Goal: Information Seeking & Learning: Learn about a topic

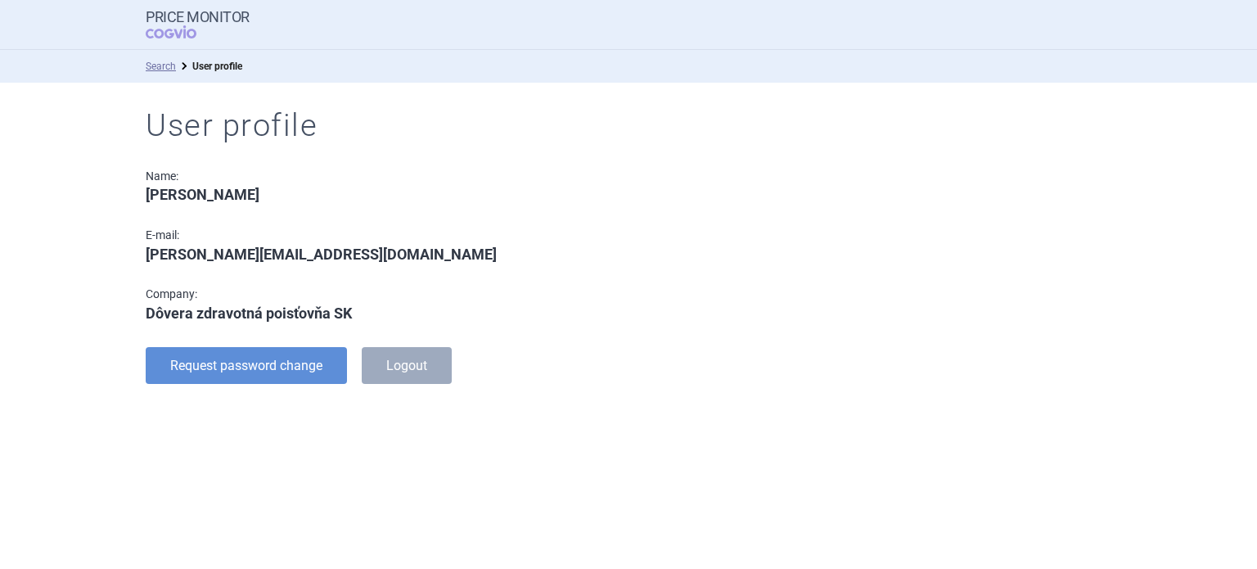
select select "country"
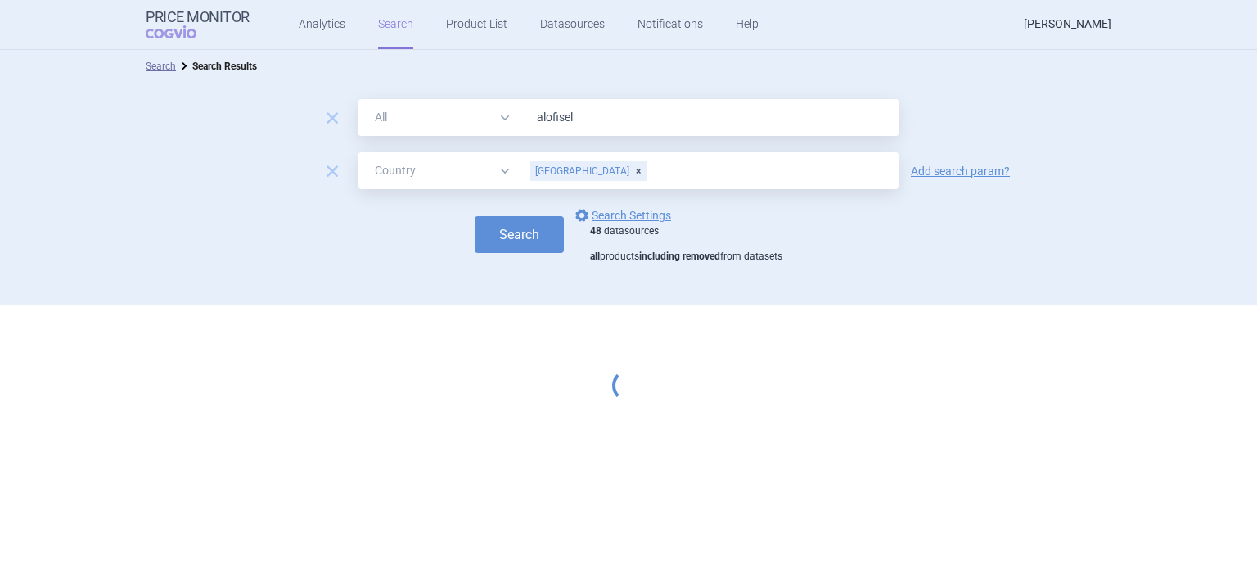
click at [593, 112] on input "alofisel" at bounding box center [709, 117] width 378 height 37
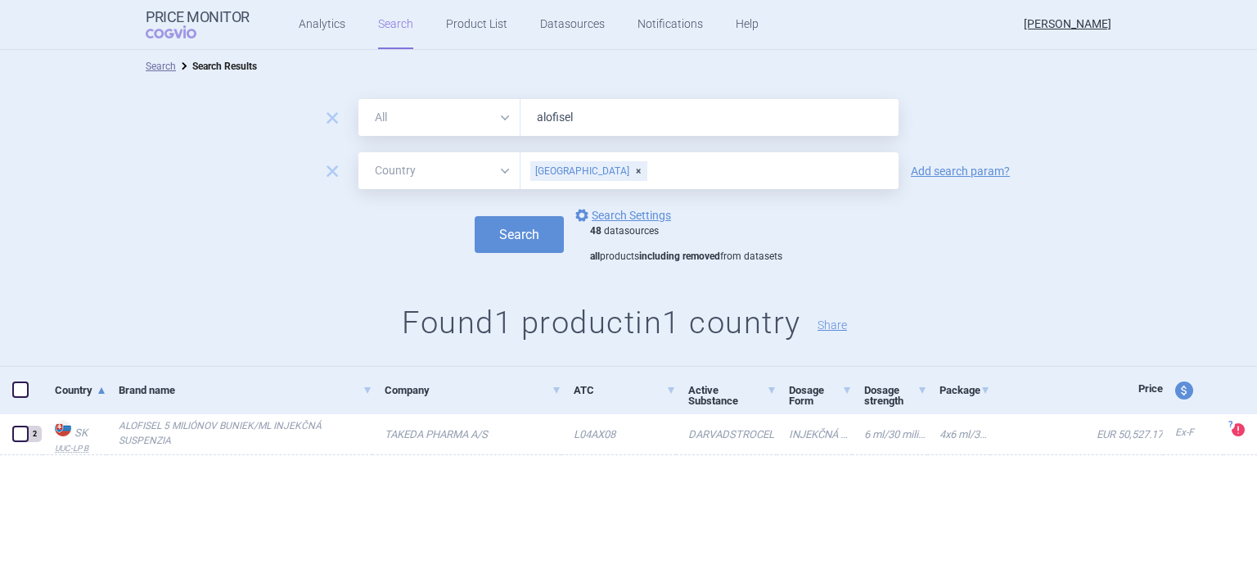
click at [593, 112] on input "alofisel" at bounding box center [709, 117] width 378 height 37
type input "[MEDICAL_DATA]"
click at [494, 232] on button "Search" at bounding box center [519, 234] width 89 height 37
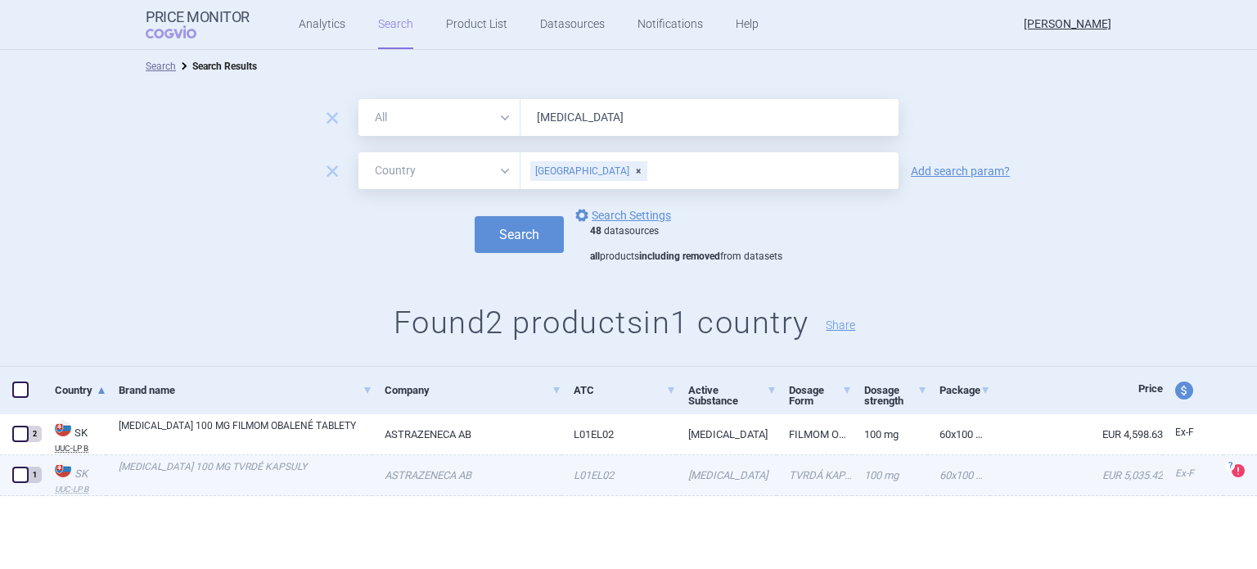
click at [177, 464] on link "[MEDICAL_DATA] 100 MG TVRDÉ KAPSULY" at bounding box center [246, 473] width 254 height 29
select select "EUR"
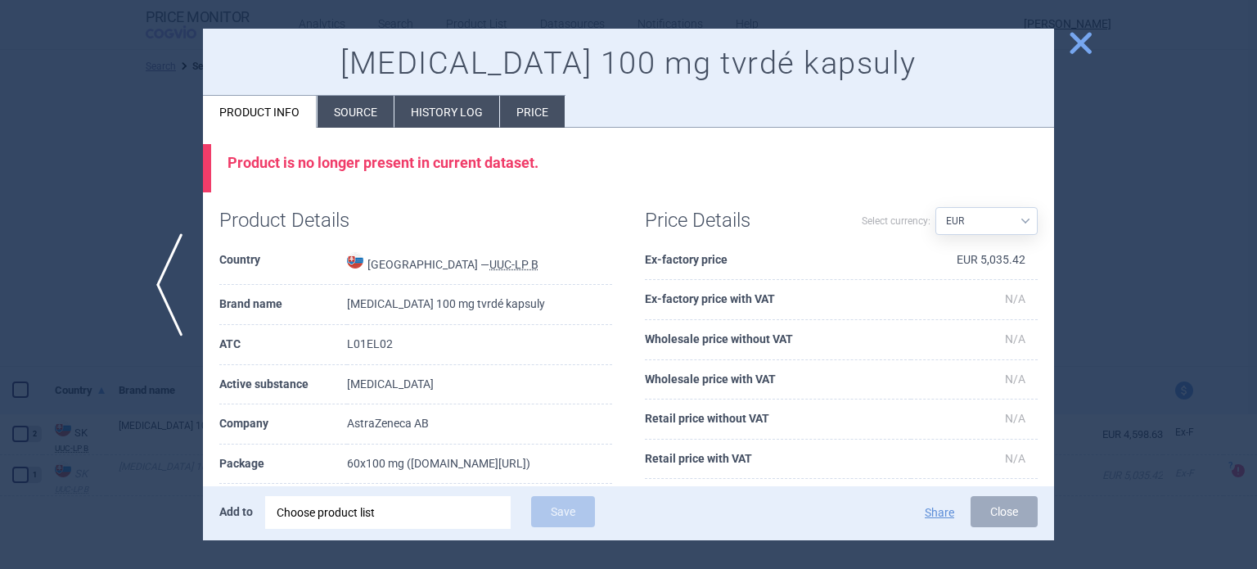
click at [423, 124] on li "History log" at bounding box center [446, 112] width 105 height 32
